Goal: Task Accomplishment & Management: Use online tool/utility

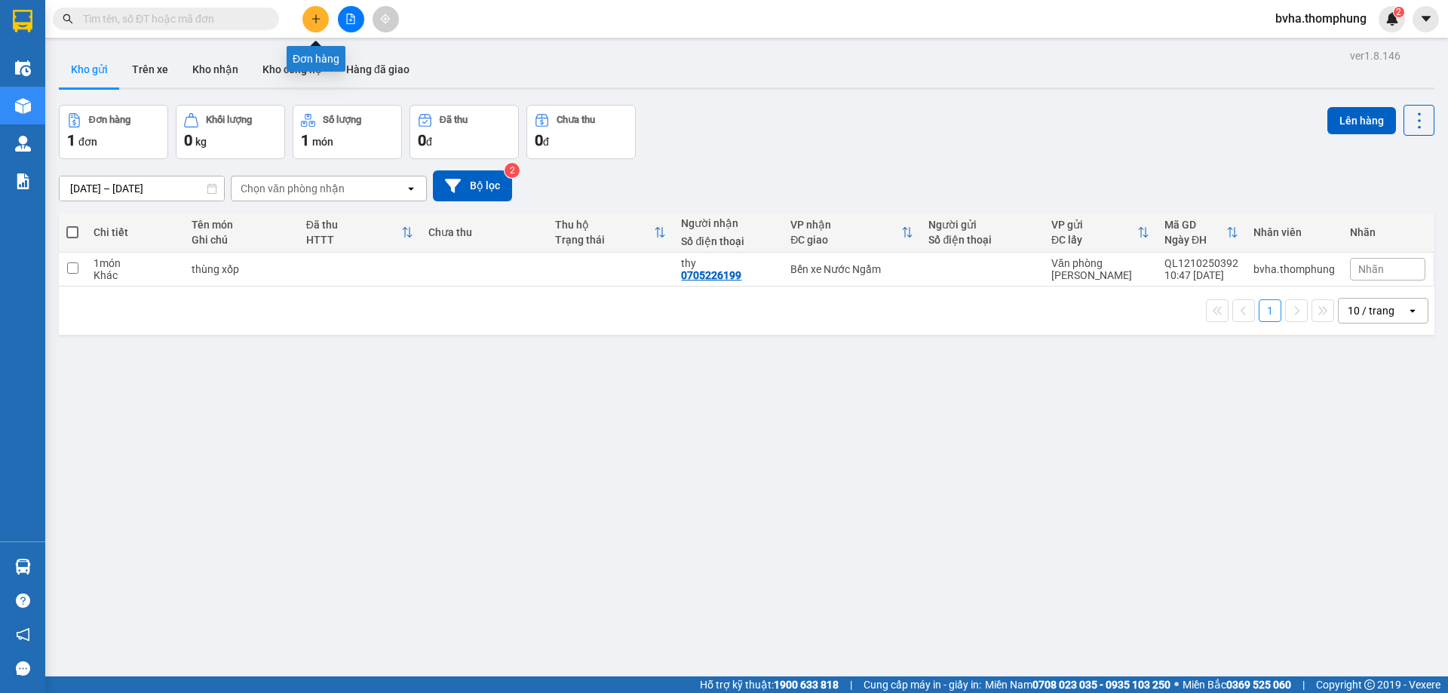
click at [311, 16] on icon "plus" at bounding box center [316, 19] width 11 height 11
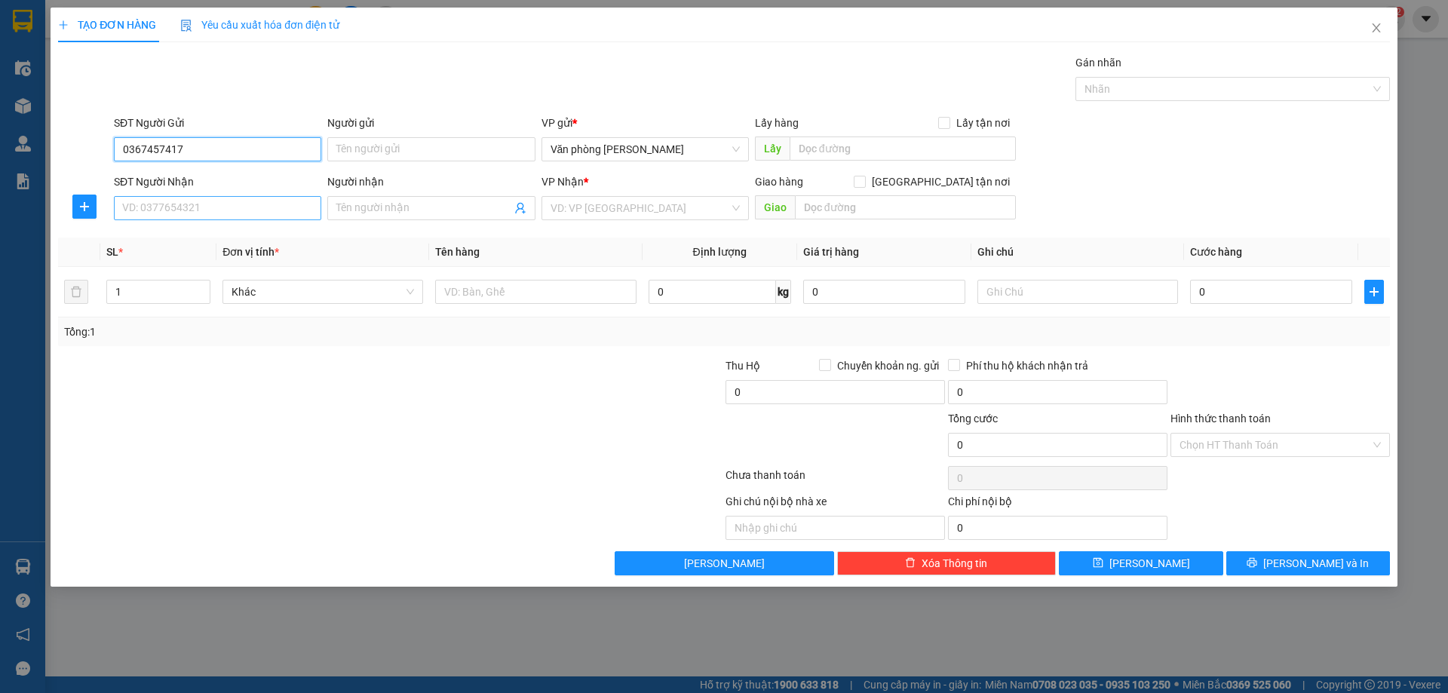
type input "0367457417"
click at [299, 209] on input "SĐT Người Nhận" at bounding box center [217, 208] width 207 height 24
click at [312, 200] on input "09333533" at bounding box center [217, 208] width 207 height 24
type input "0933353381"
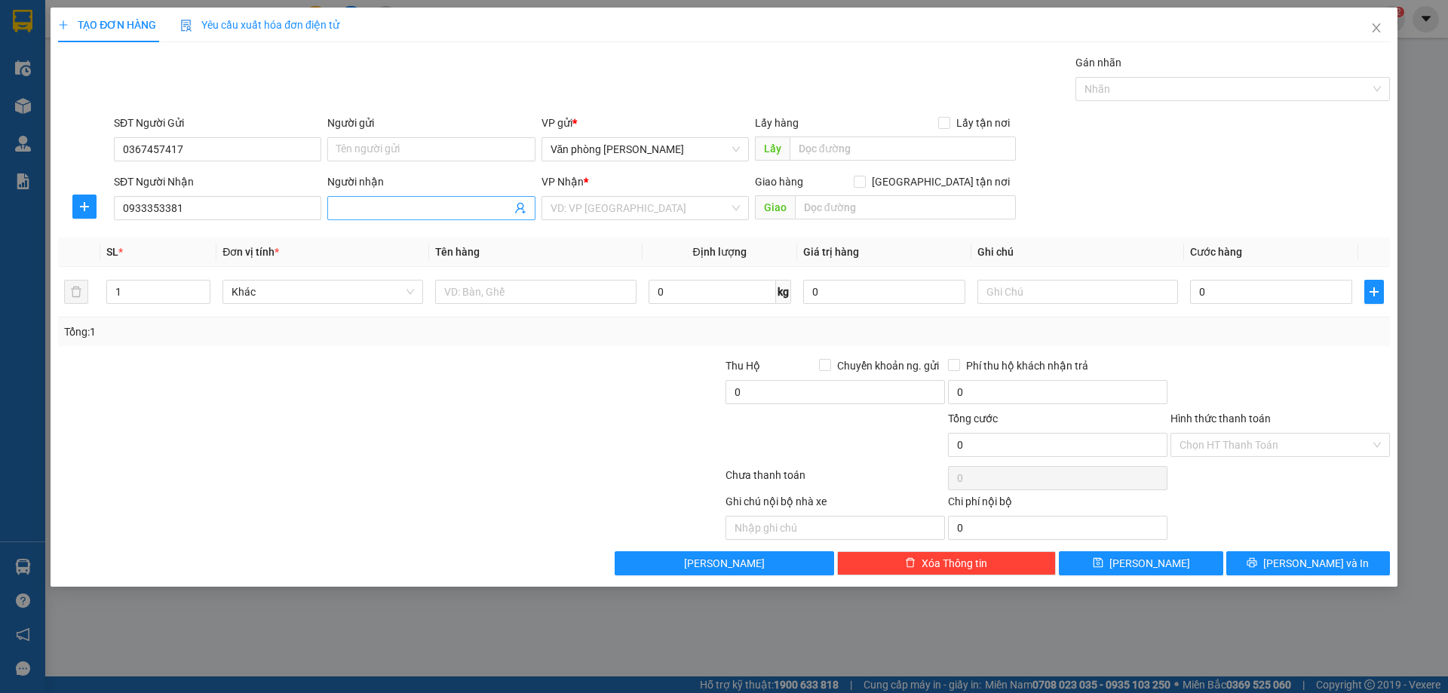
click at [428, 208] on input "Người nhận" at bounding box center [423, 208] width 174 height 17
type input "GIANG XE ÔM"
click at [639, 219] on input "search" at bounding box center [640, 208] width 179 height 23
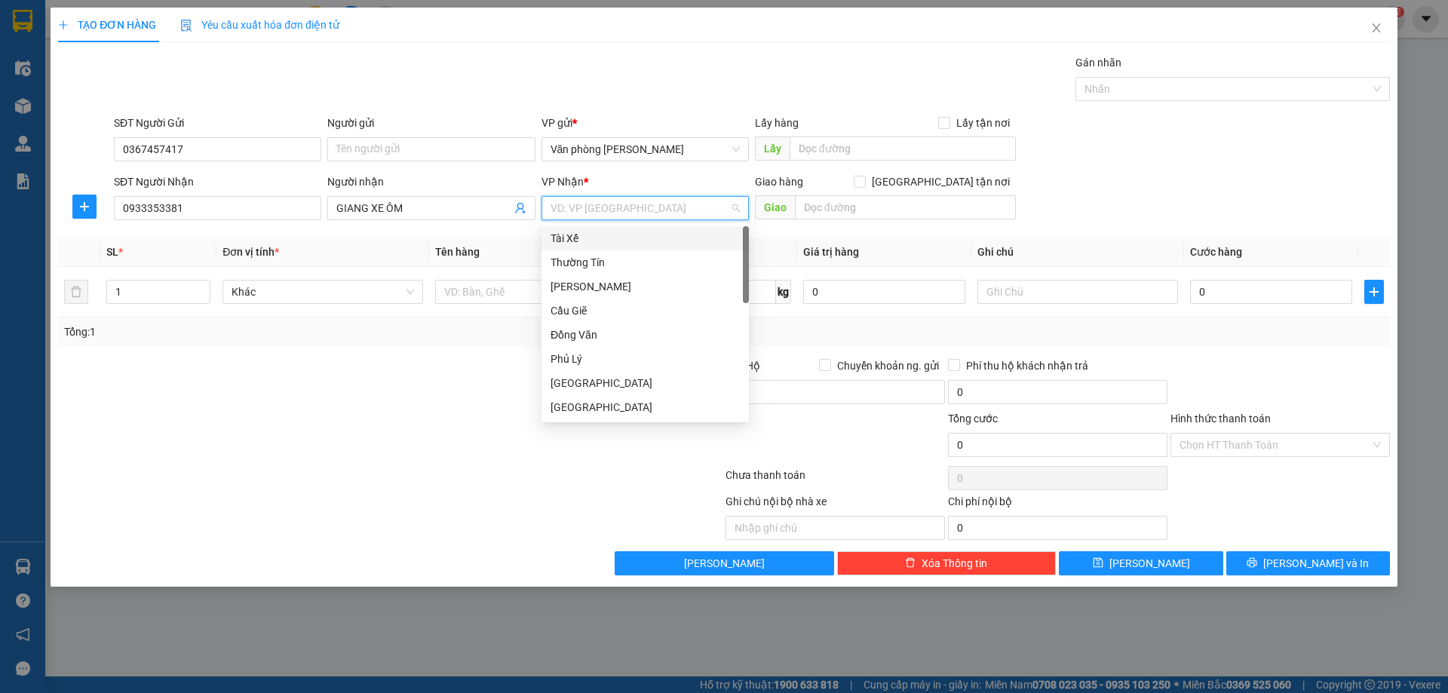
type input "M"
type input "N"
click at [597, 305] on div "Ninh Bình" at bounding box center [645, 310] width 189 height 17
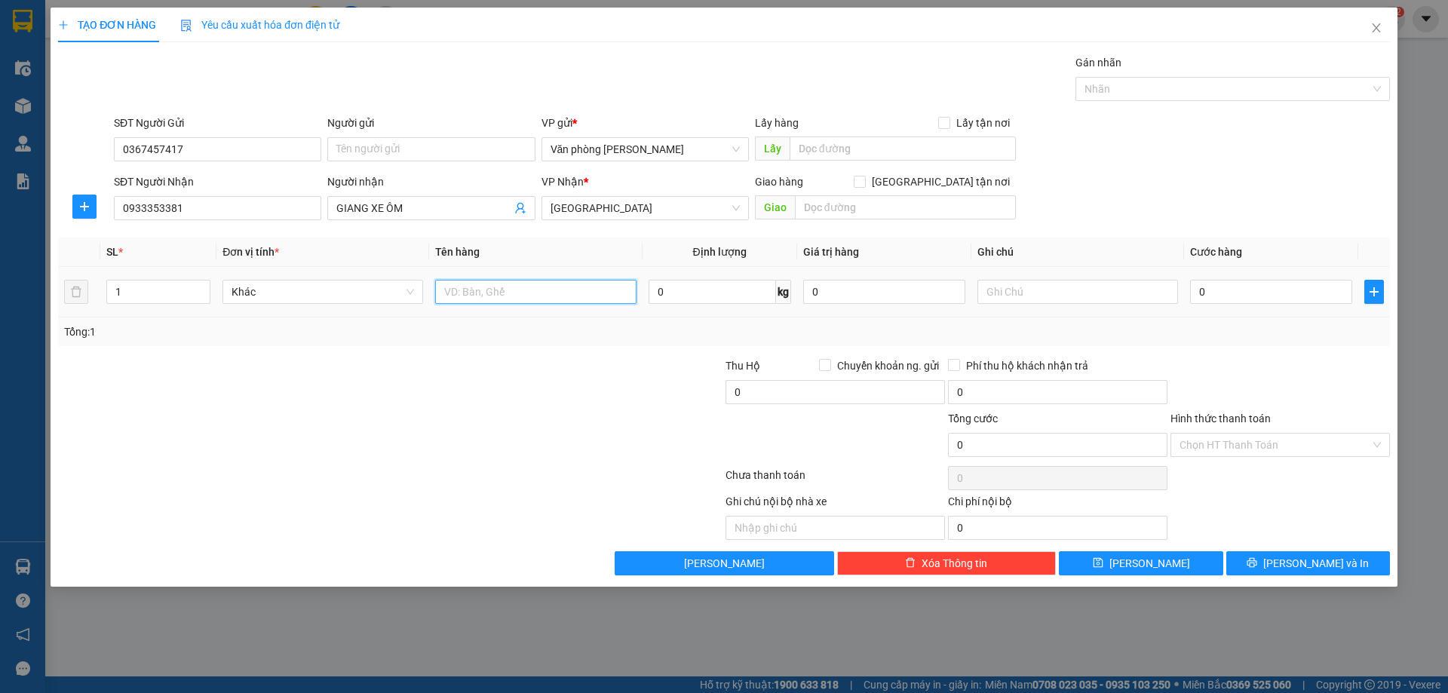
click at [514, 293] on input "text" at bounding box center [535, 292] width 201 height 24
type input "G"
type input "CCCD"
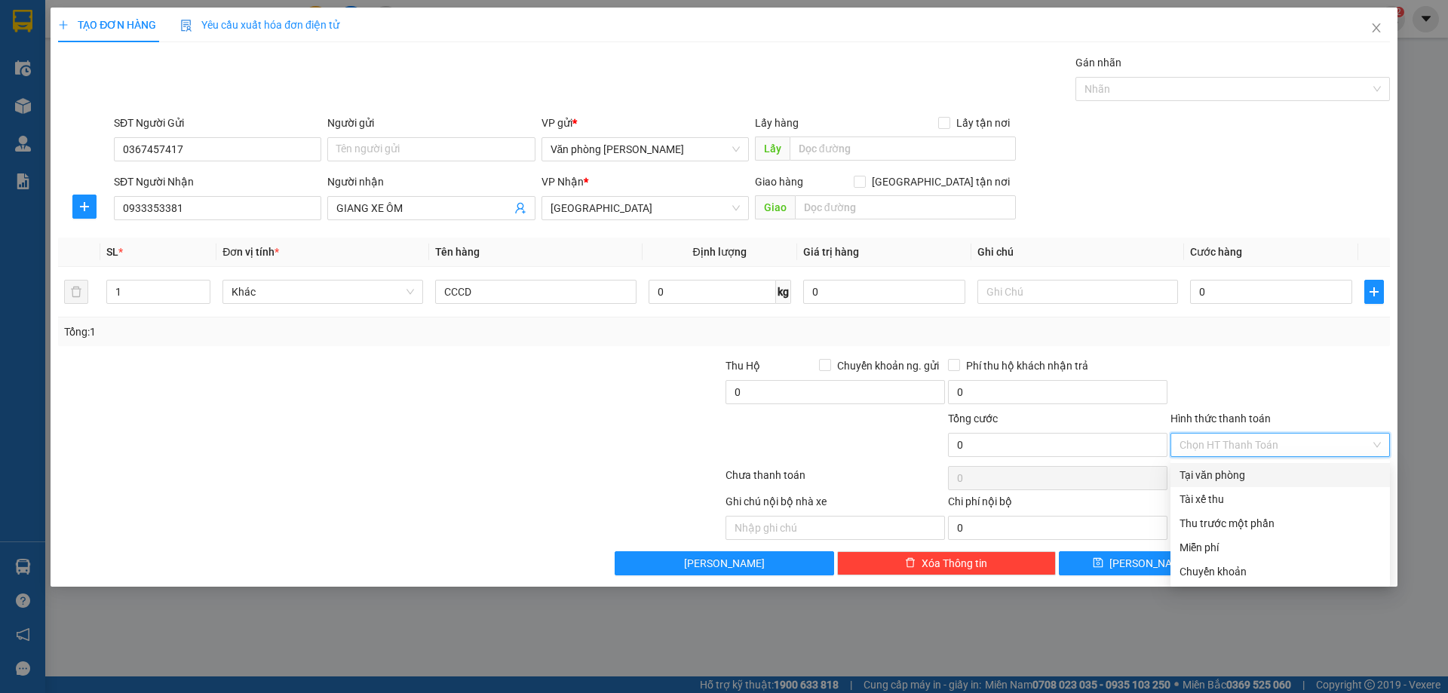
click at [1251, 451] on input "Hình thức thanh toán" at bounding box center [1275, 445] width 191 height 23
click at [1202, 548] on div "Miễn phí" at bounding box center [1280, 547] width 201 height 17
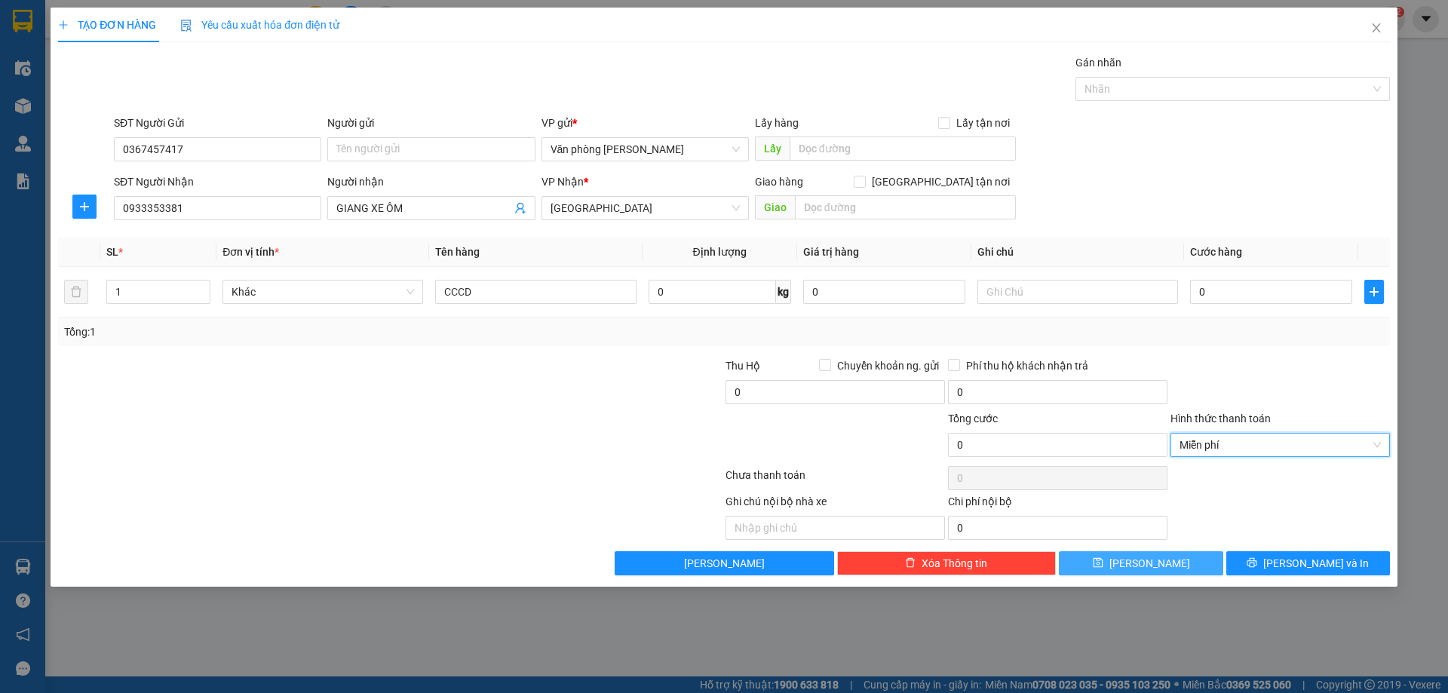
click at [1103, 566] on icon "save" at bounding box center [1098, 562] width 11 height 11
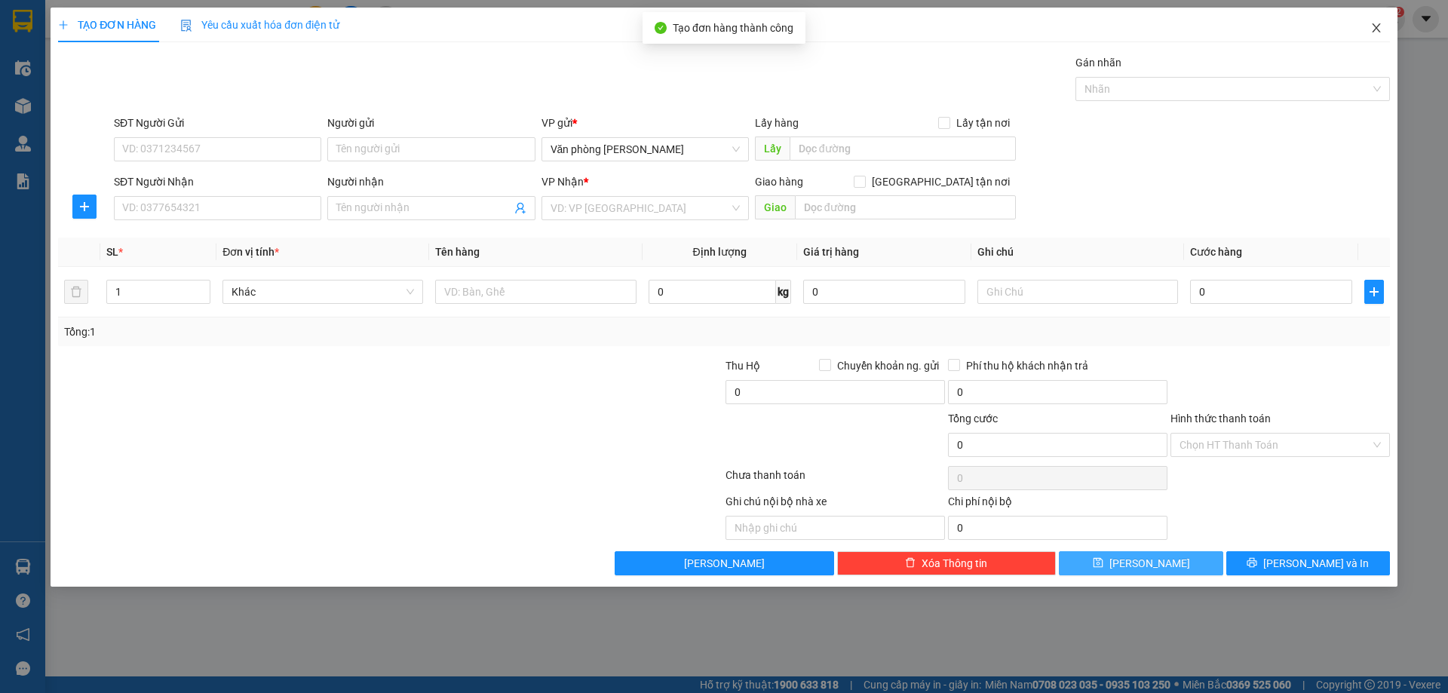
click at [1378, 23] on icon "close" at bounding box center [1377, 28] width 12 height 12
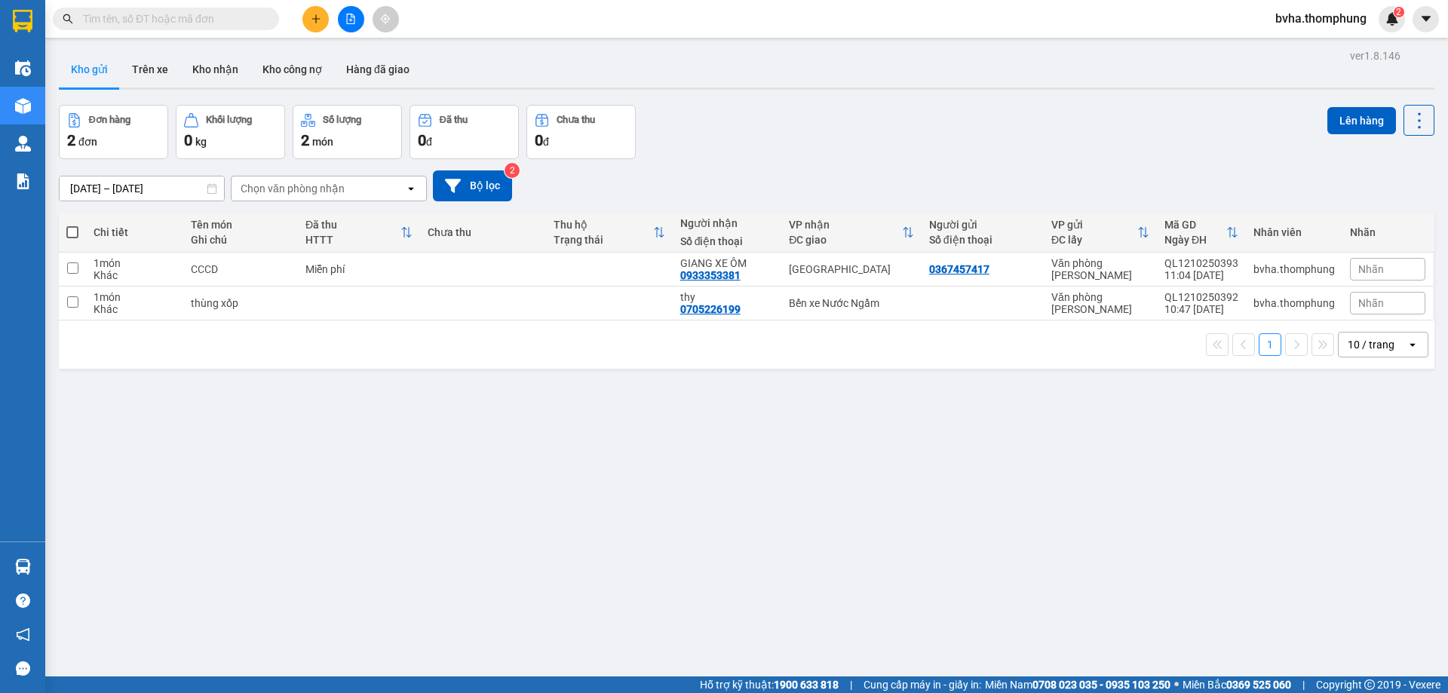
click at [73, 229] on span at bounding box center [72, 232] width 12 height 12
click at [72, 225] on input "checkbox" at bounding box center [72, 225] width 0 height 0
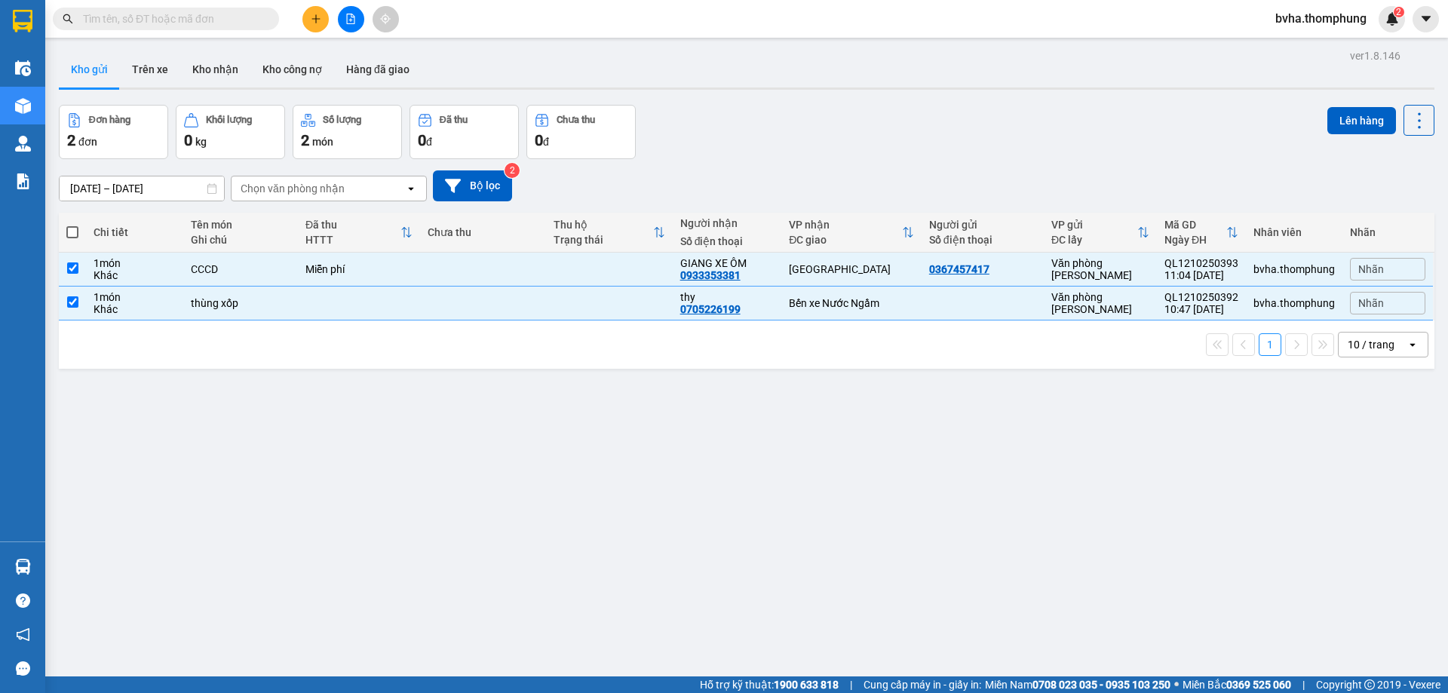
checkbox input "true"
click at [1328, 113] on button "Lên hàng" at bounding box center [1362, 120] width 69 height 27
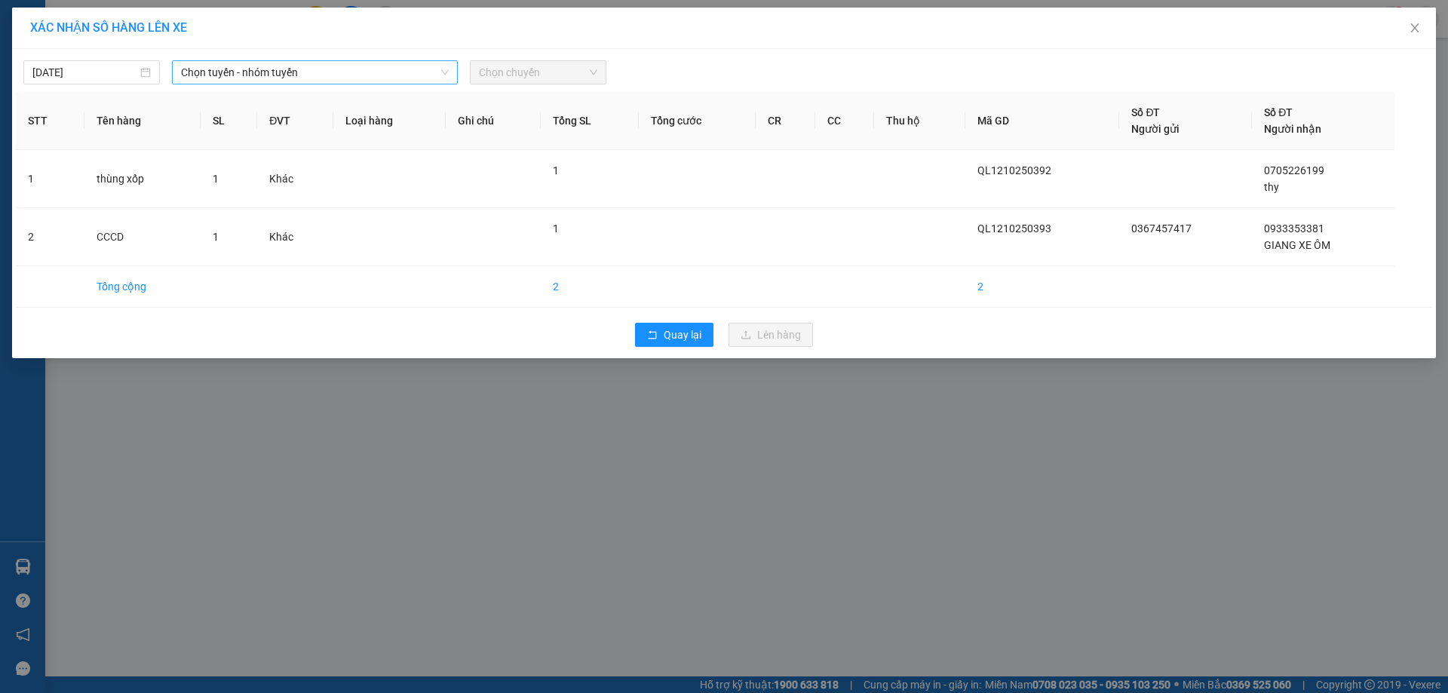
click at [375, 65] on span "Chọn tuyến - nhóm tuyến" at bounding box center [315, 72] width 268 height 23
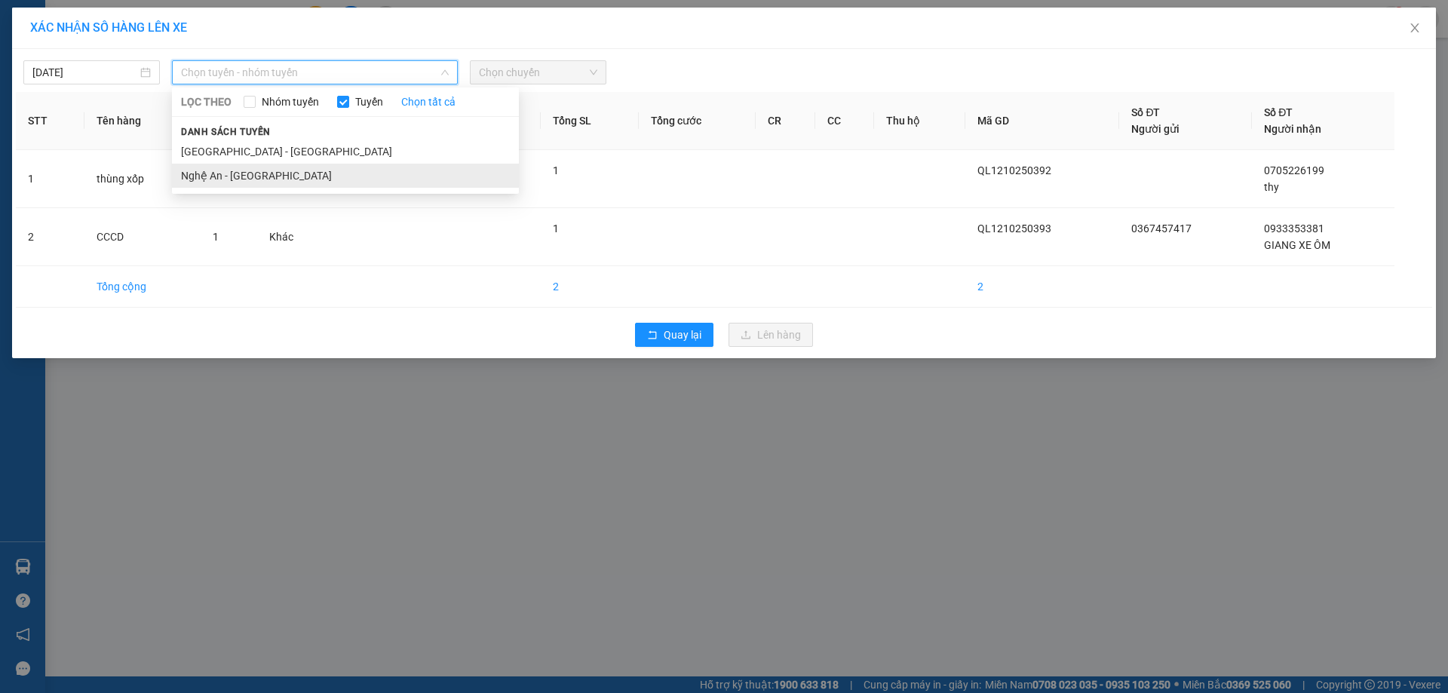
click at [303, 176] on li "Nghệ An - Hà Nội" at bounding box center [345, 176] width 347 height 24
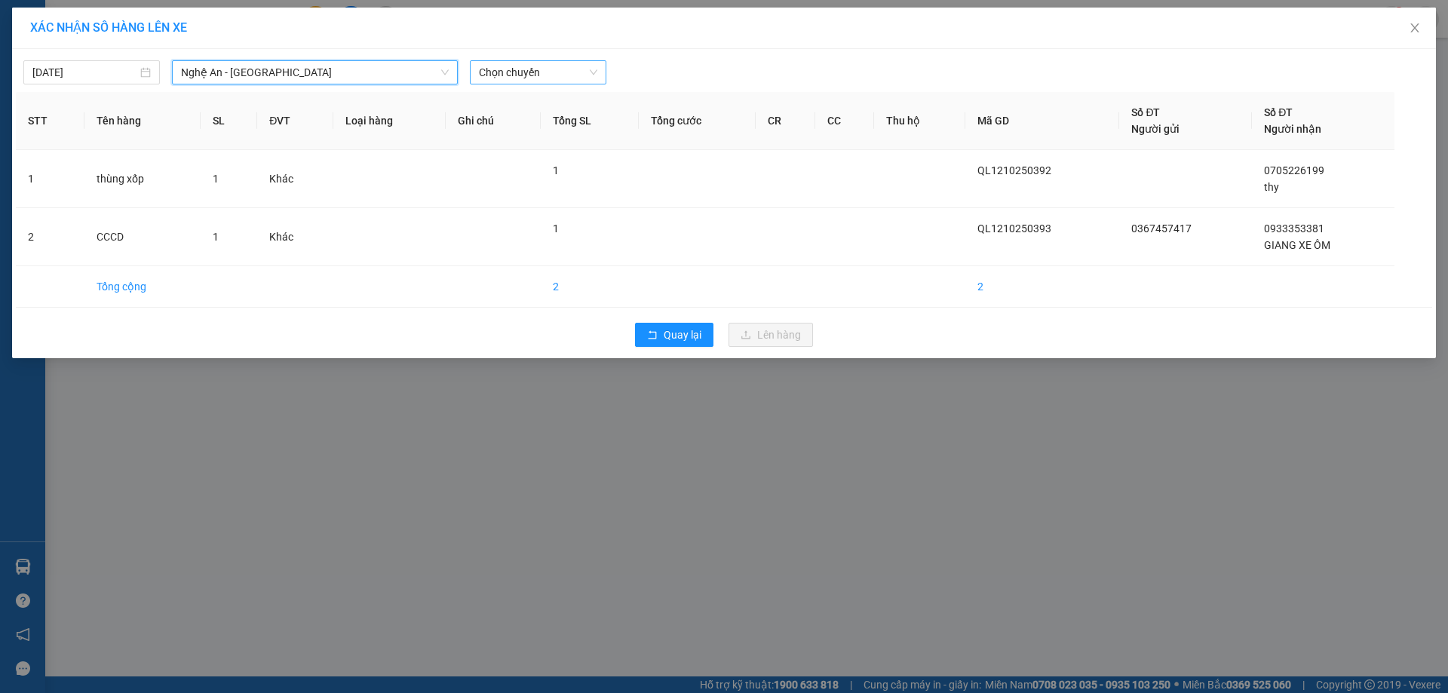
click at [585, 75] on span "Chọn chuyến" at bounding box center [538, 72] width 118 height 23
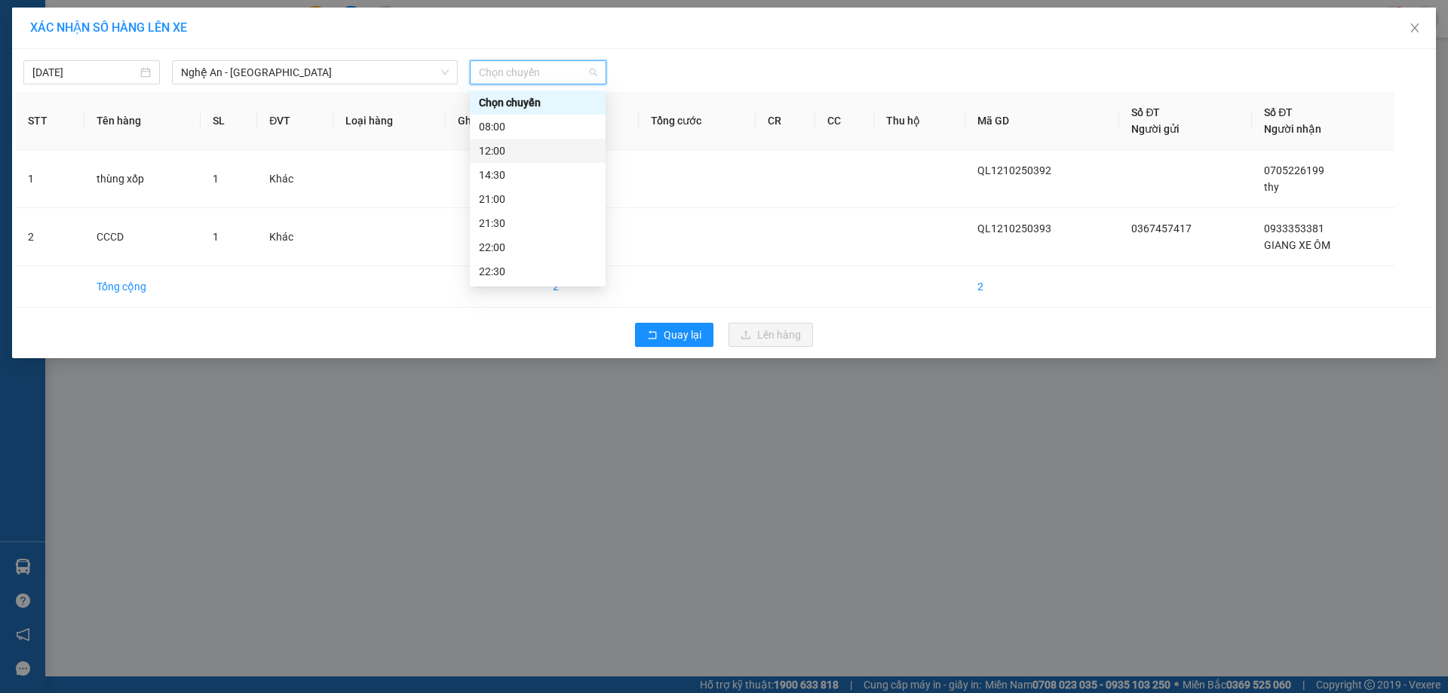
click at [542, 151] on div "12:00" at bounding box center [538, 151] width 118 height 17
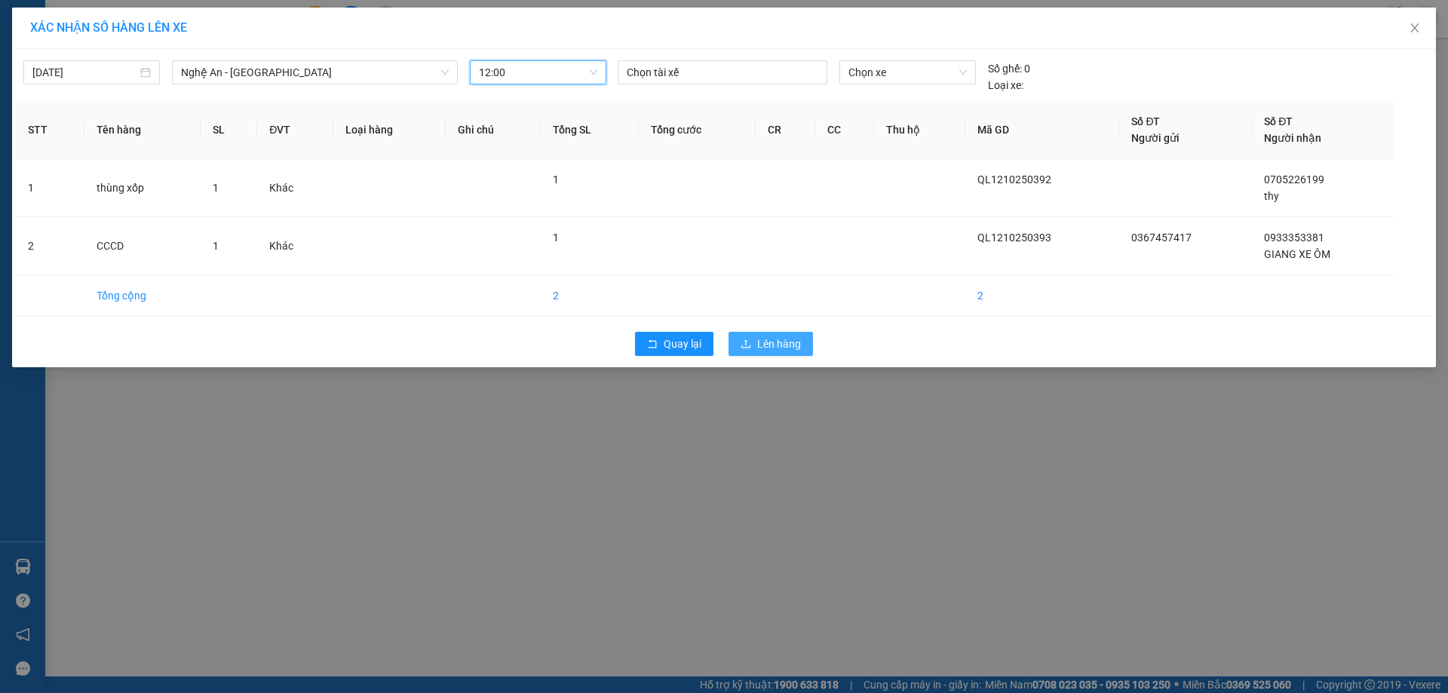
click at [754, 339] on button "Lên hàng" at bounding box center [771, 344] width 84 height 24
